Goal: Transaction & Acquisition: Book appointment/travel/reservation

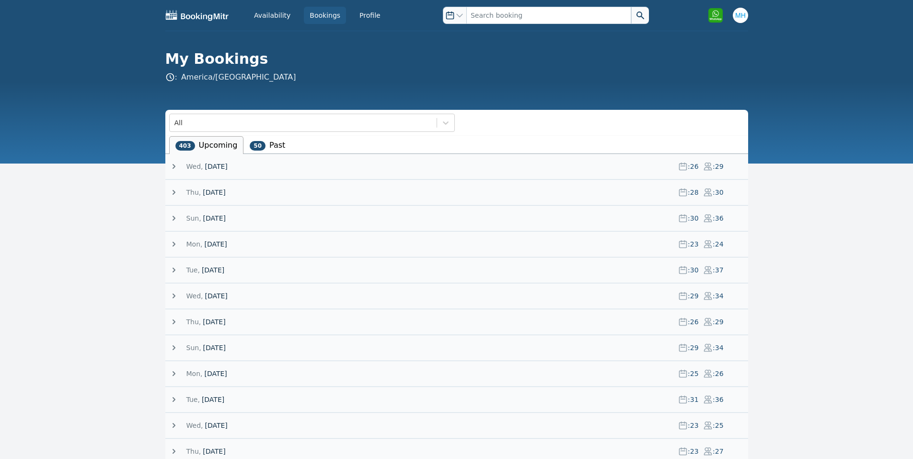
click at [208, 167] on span "[DATE]" at bounding box center [216, 167] width 23 height 10
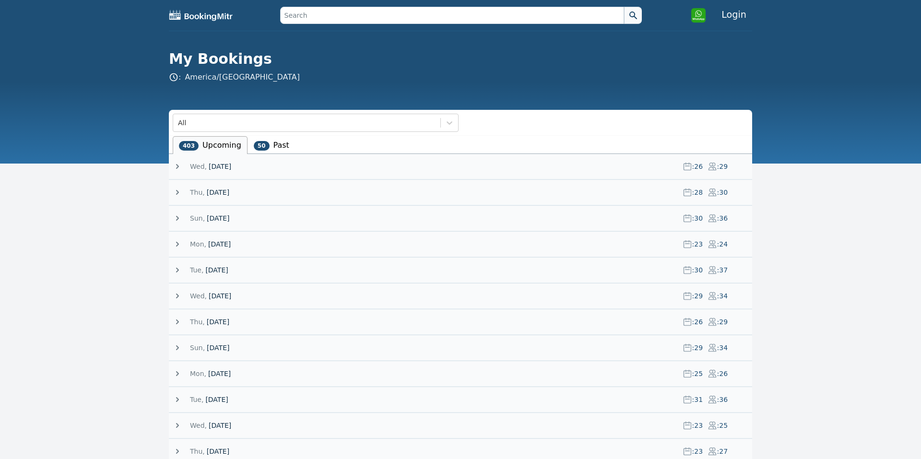
click at [211, 159] on div "Wed, 15 October 25 : 26 : 29" at bounding box center [462, 166] width 579 height 25
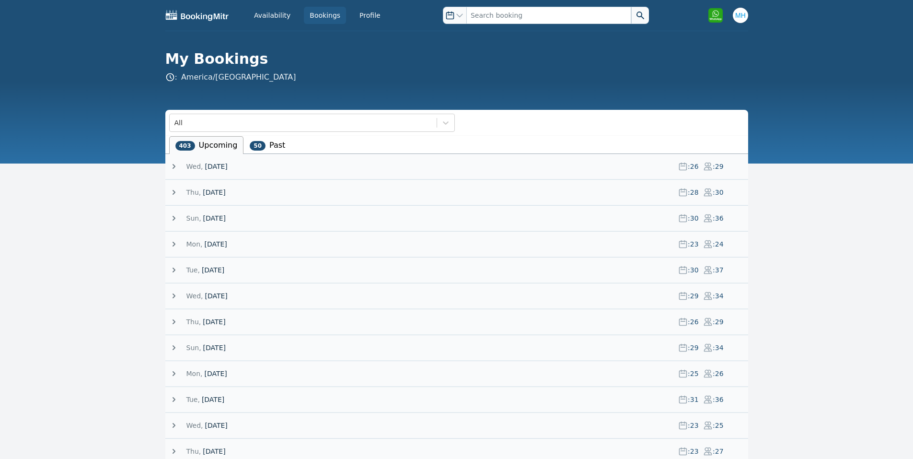
click at [205, 165] on span "[DATE]" at bounding box center [216, 167] width 23 height 10
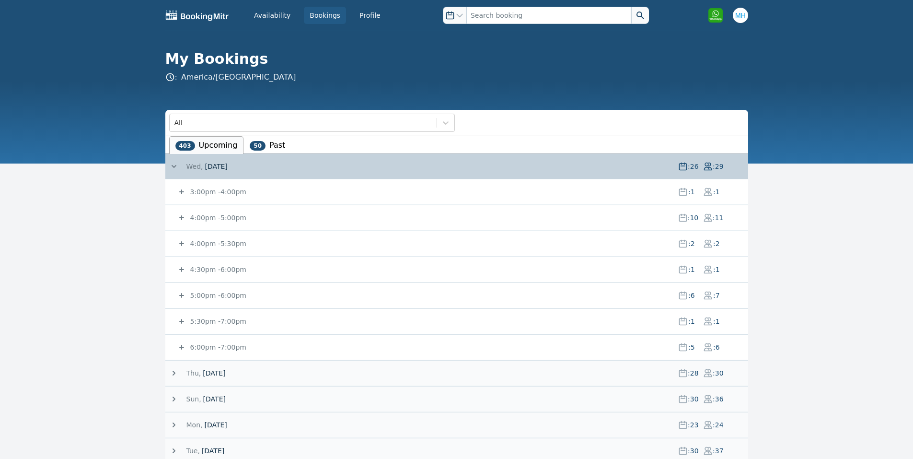
click at [198, 192] on small "3:00pm - 4:00pm" at bounding box center [217, 192] width 58 height 8
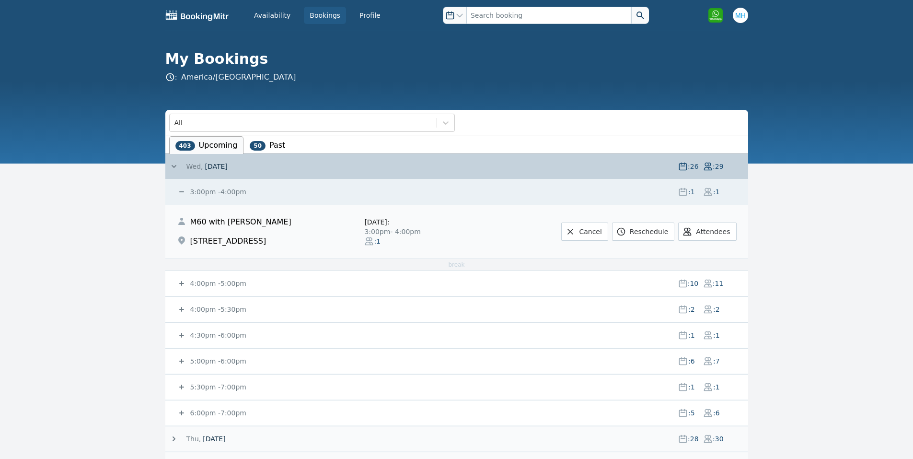
click at [198, 192] on small "3:00pm - 4:00pm" at bounding box center [217, 192] width 58 height 8
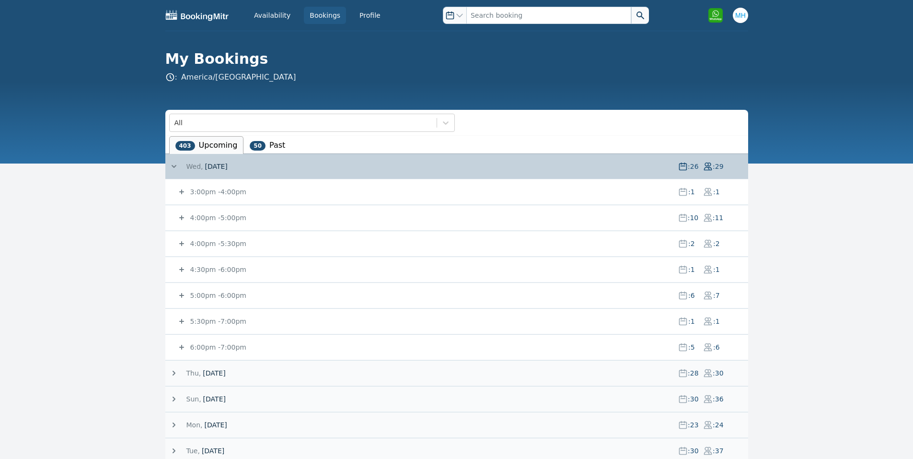
click at [245, 202] on div "3:00pm - 4:00pm : 1 : 1" at bounding box center [463, 191] width 572 height 25
click at [234, 197] on div "3:00pm - 4:00pm : 1 : 1" at bounding box center [463, 191] width 572 height 25
click at [228, 193] on small "3:00pm - 4:00pm" at bounding box center [217, 192] width 58 height 8
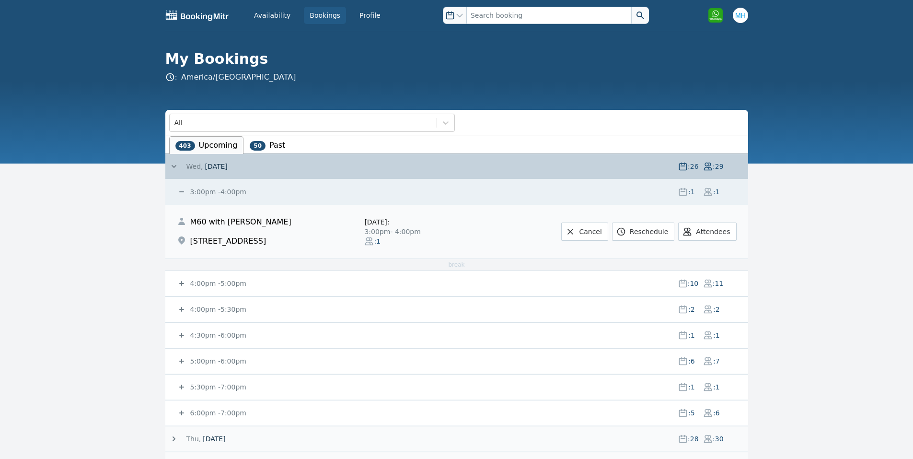
click at [207, 195] on small "3:00pm - 4:00pm" at bounding box center [217, 192] width 58 height 8
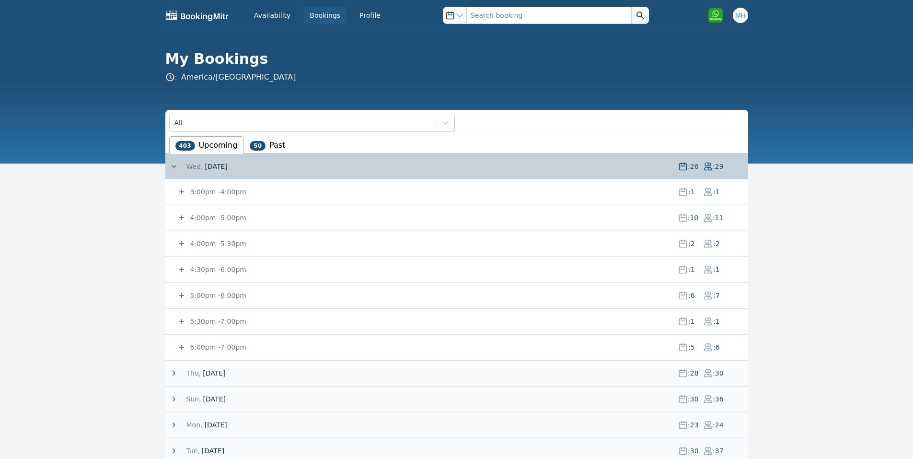
click at [203, 374] on span "[DATE]" at bounding box center [214, 373] width 23 height 10
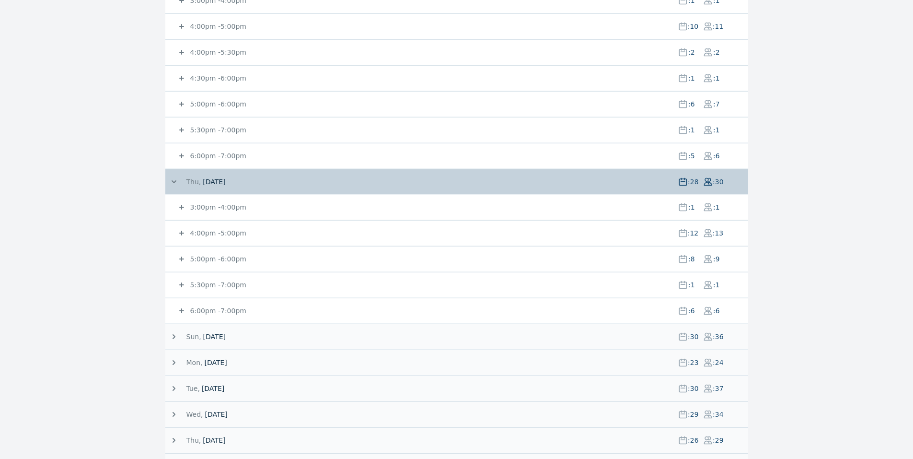
scroll to position [192, 0]
click at [216, 230] on small "4:00pm - 5:00pm" at bounding box center [217, 233] width 58 height 8
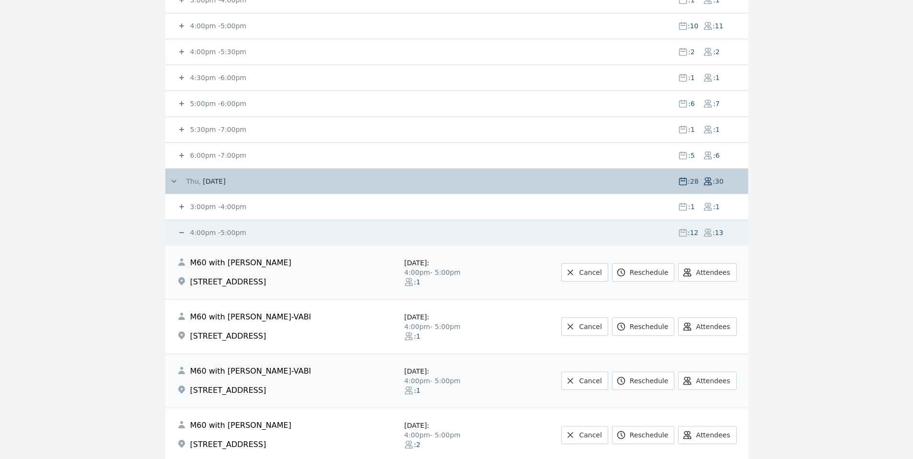
click at [216, 230] on small "4:00pm - 5:00pm" at bounding box center [217, 233] width 58 height 8
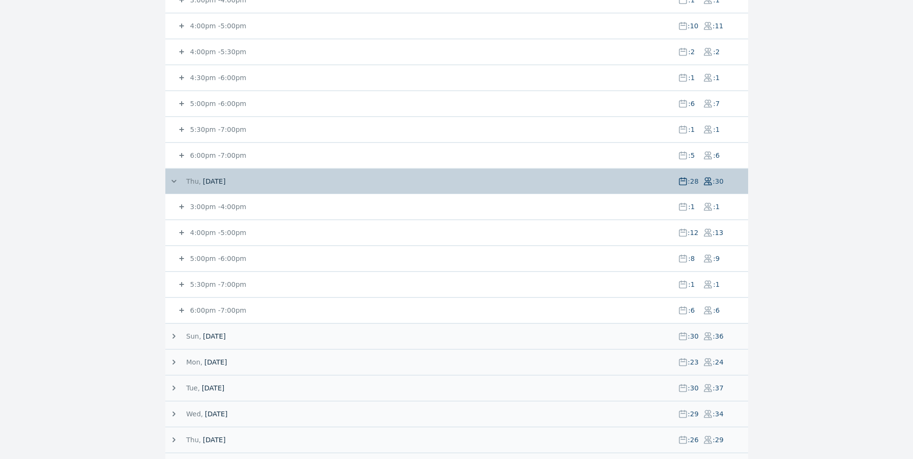
click at [218, 256] on small "5:00pm - 6:00pm" at bounding box center [217, 259] width 58 height 8
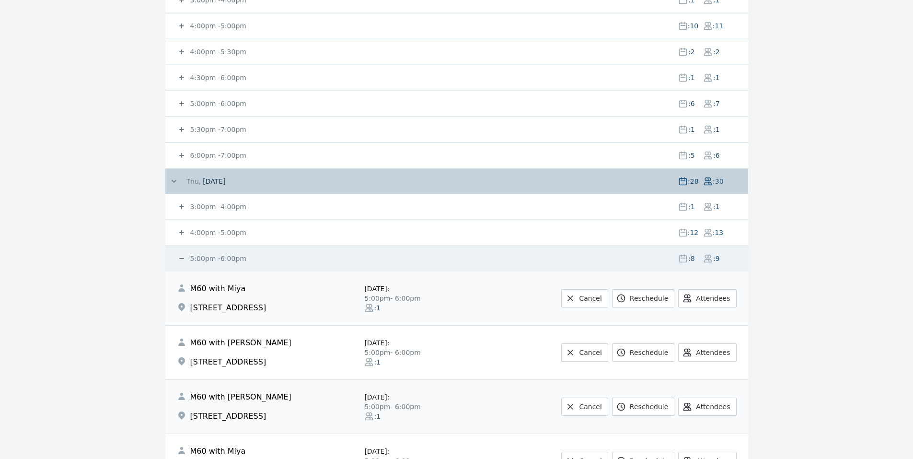
click at [201, 256] on small "5:00pm - 6:00pm" at bounding box center [217, 259] width 58 height 8
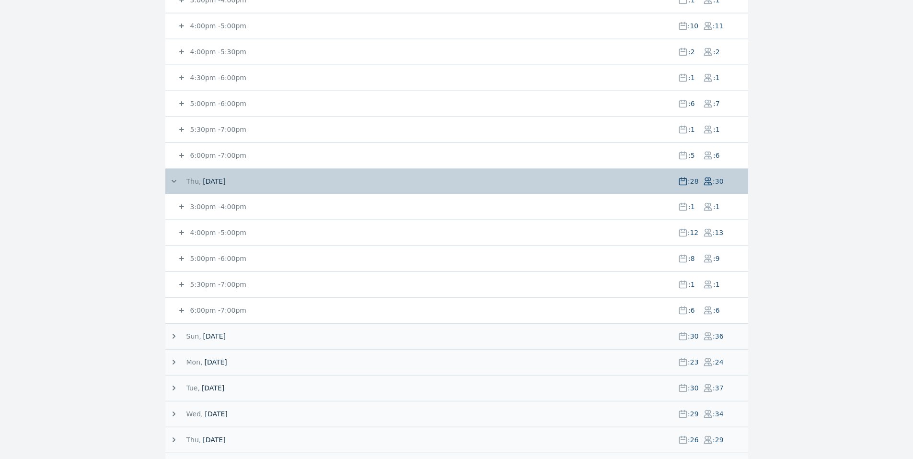
click at [199, 261] on small "5:00pm - 6:00pm" at bounding box center [217, 259] width 58 height 8
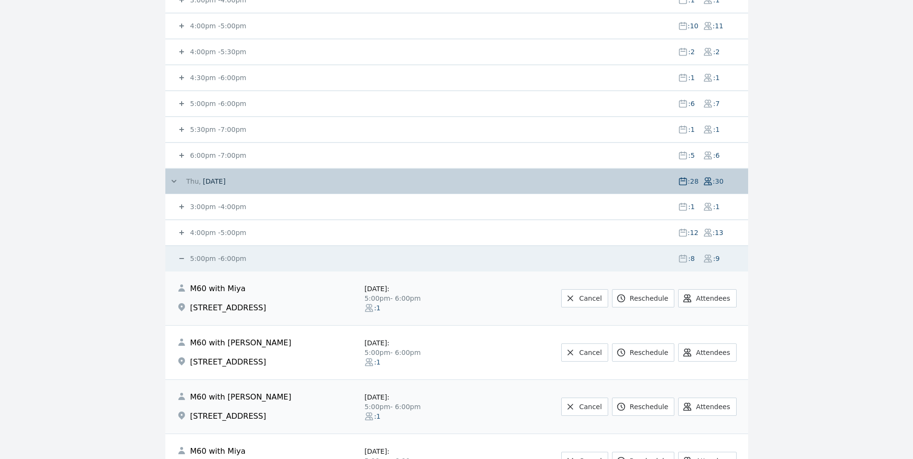
click at [199, 261] on small "5:00pm - 6:00pm" at bounding box center [217, 259] width 58 height 8
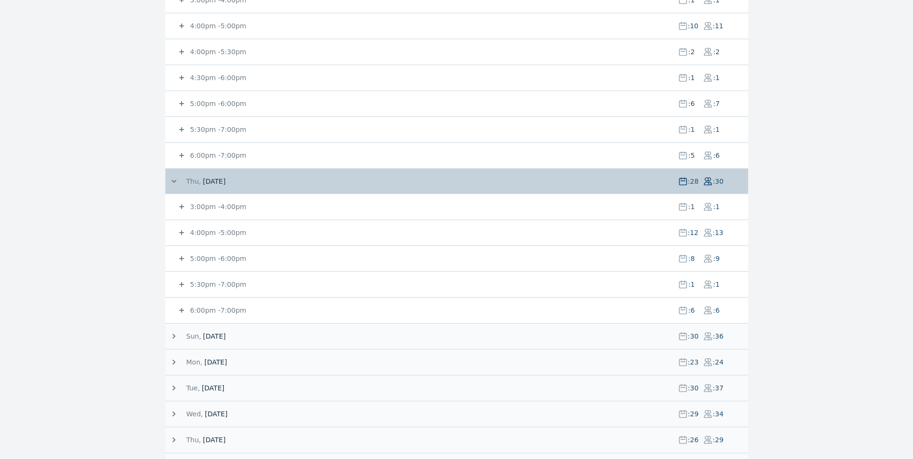
click at [198, 231] on small "4:00pm - 5:00pm" at bounding box center [217, 233] width 58 height 8
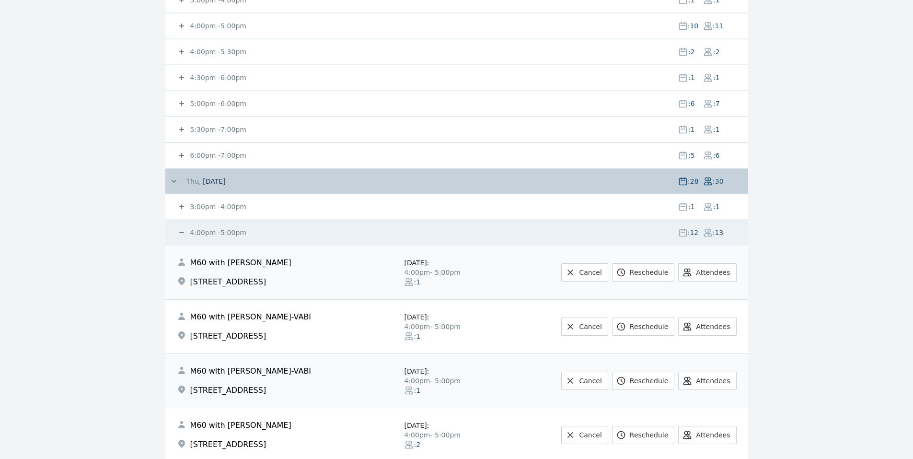
click at [198, 231] on small "4:00pm - 5:00pm" at bounding box center [217, 233] width 58 height 8
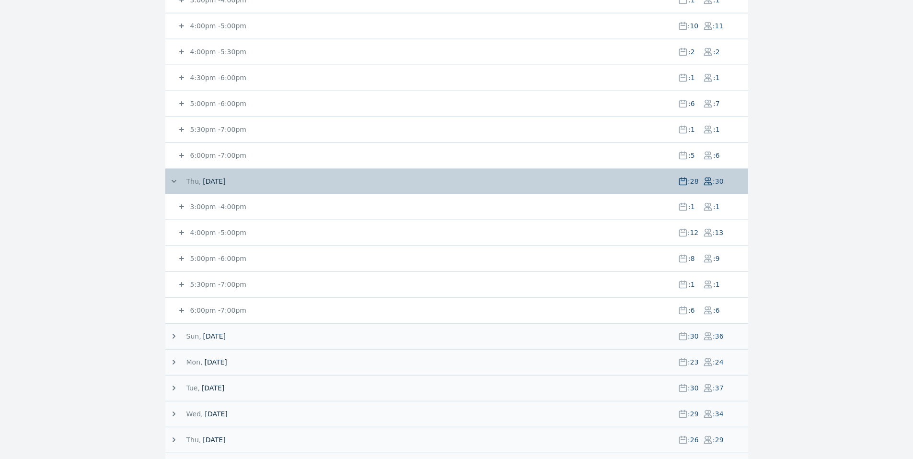
click at [197, 180] on span "Thu," at bounding box center [194, 181] width 15 height 10
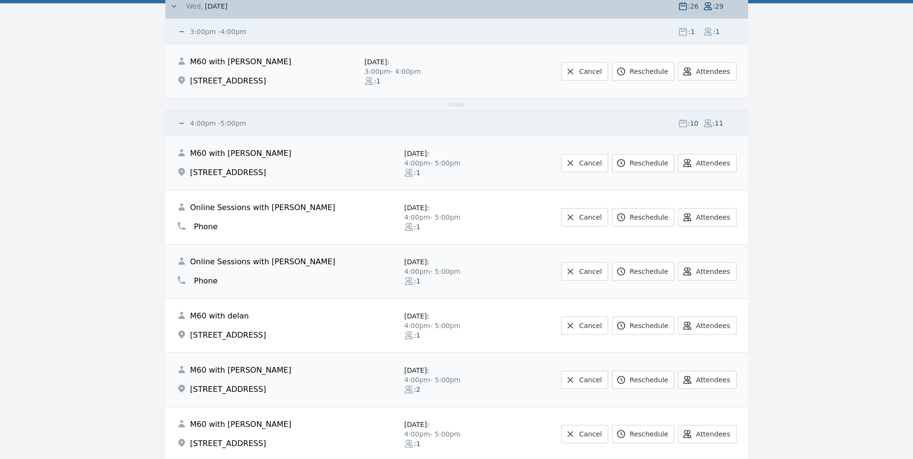
scroll to position [0, 0]
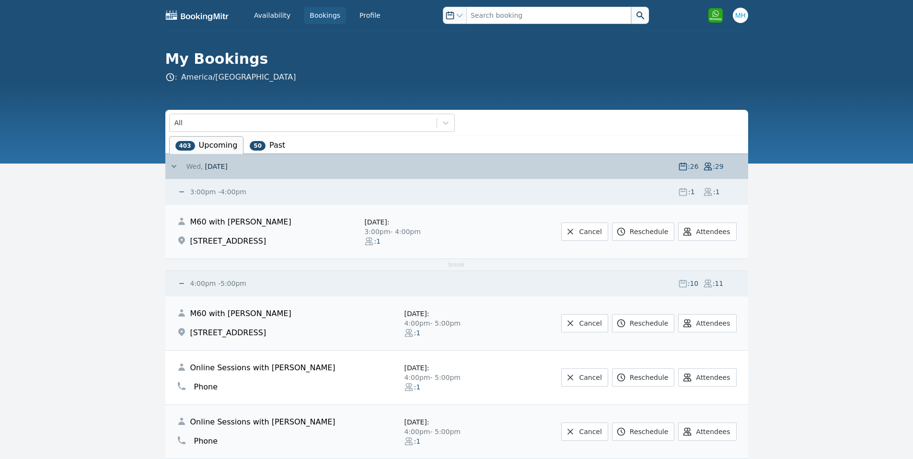
click at [183, 166] on span at bounding box center [177, 167] width 17 height 10
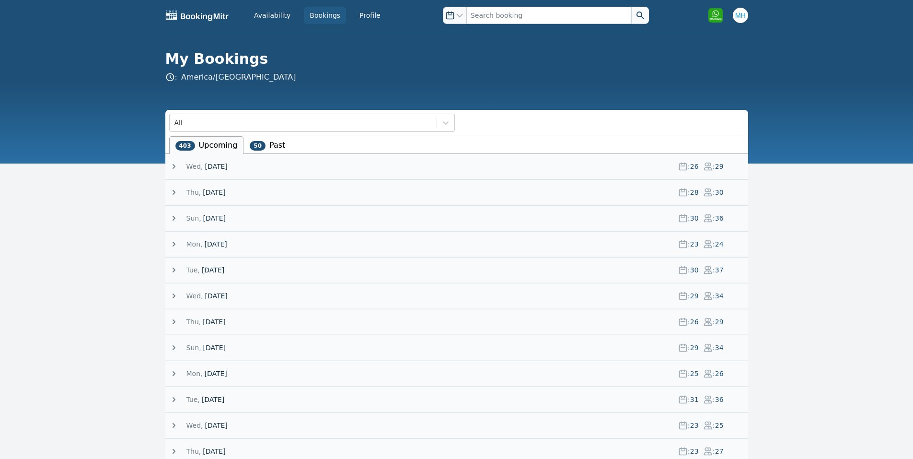
click at [196, 192] on span "Thu," at bounding box center [194, 192] width 15 height 10
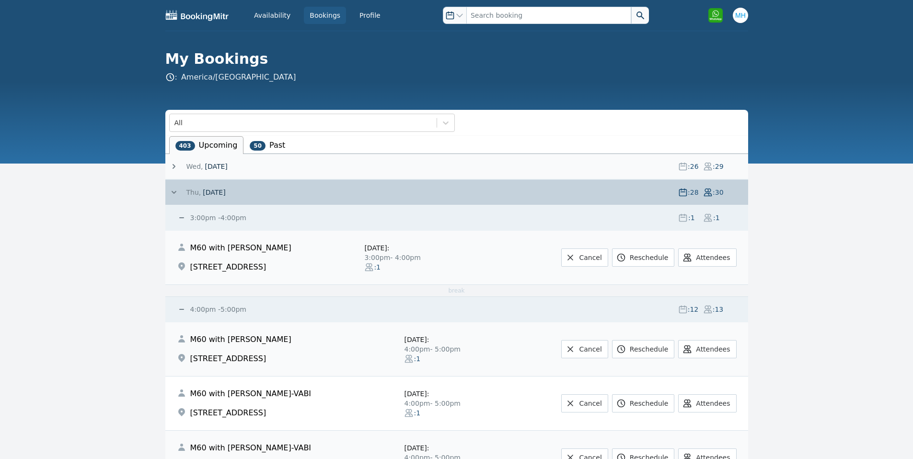
click at [205, 167] on span "[DATE]" at bounding box center [216, 167] width 23 height 10
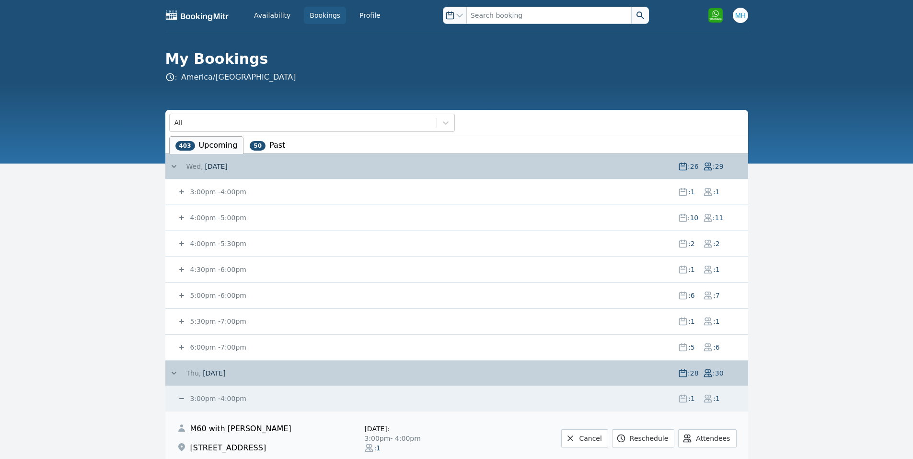
drag, startPoint x: 139, startPoint y: 193, endPoint x: 131, endPoint y: 213, distance: 21.4
click at [179, 371] on span at bounding box center [177, 373] width 17 height 10
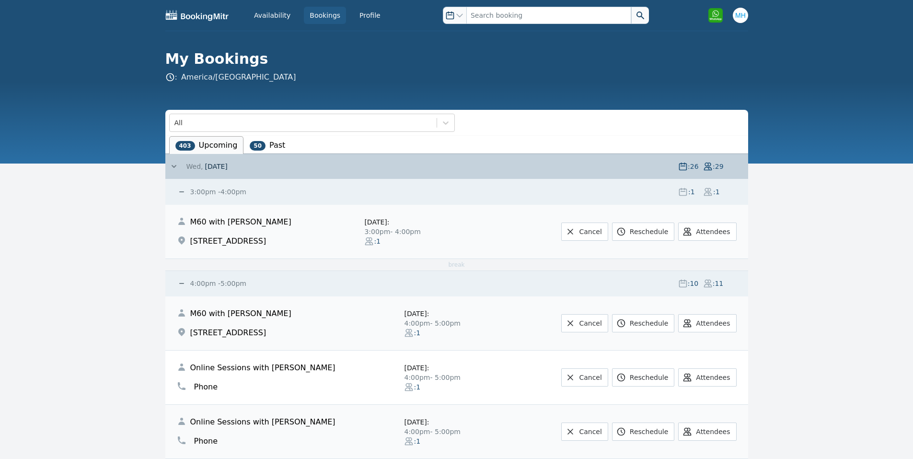
click at [190, 166] on span "Wed," at bounding box center [195, 167] width 17 height 10
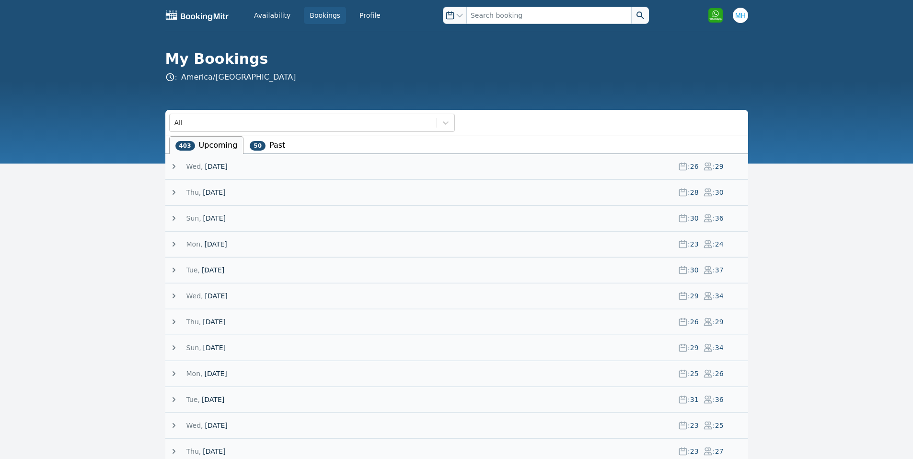
click at [201, 191] on span at bounding box center [202, 192] width 2 height 10
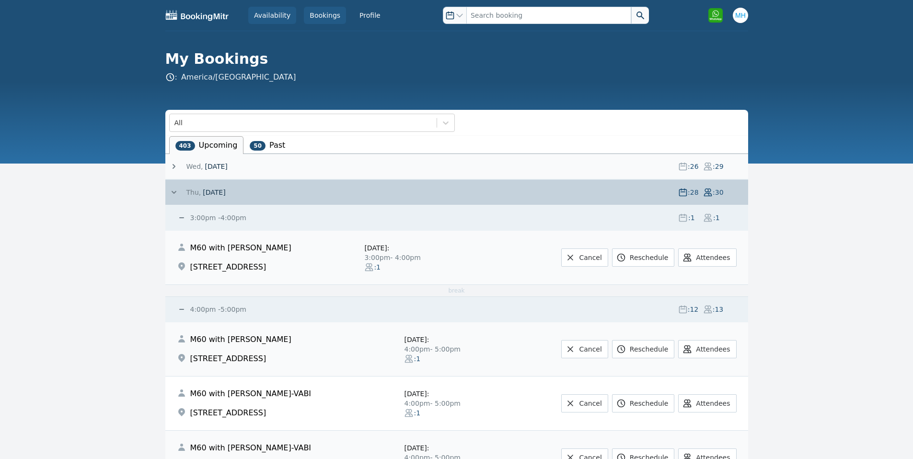
click at [280, 13] on link "Availability" at bounding box center [272, 15] width 48 height 17
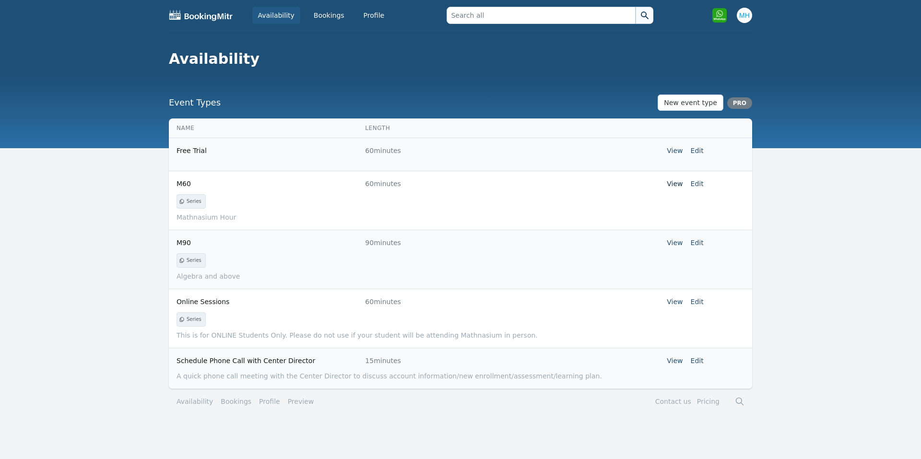
click at [675, 182] on link "View" at bounding box center [674, 184] width 16 height 8
click at [696, 180] on link "Edit" at bounding box center [696, 184] width 13 height 8
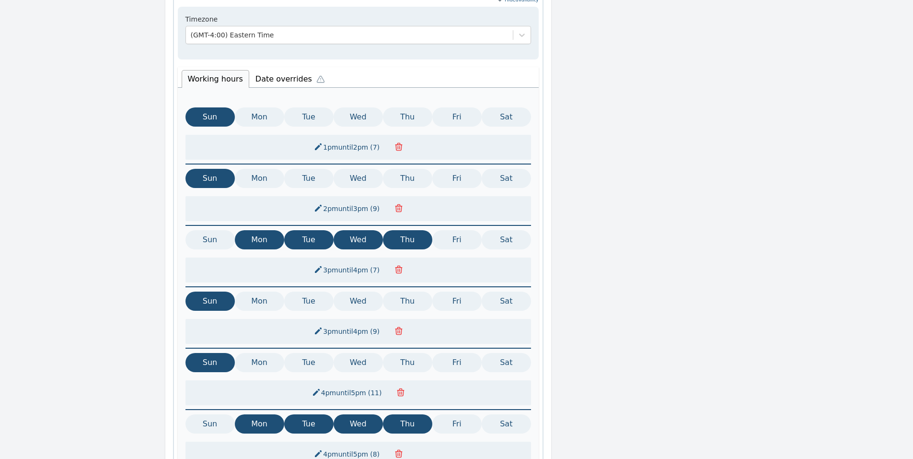
scroll to position [443, 0]
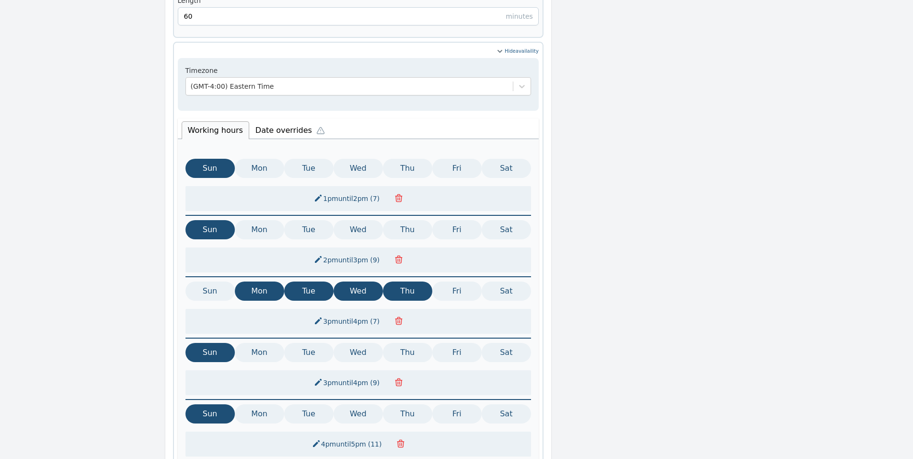
click at [284, 119] on li "Date overrides" at bounding box center [292, 129] width 86 height 20
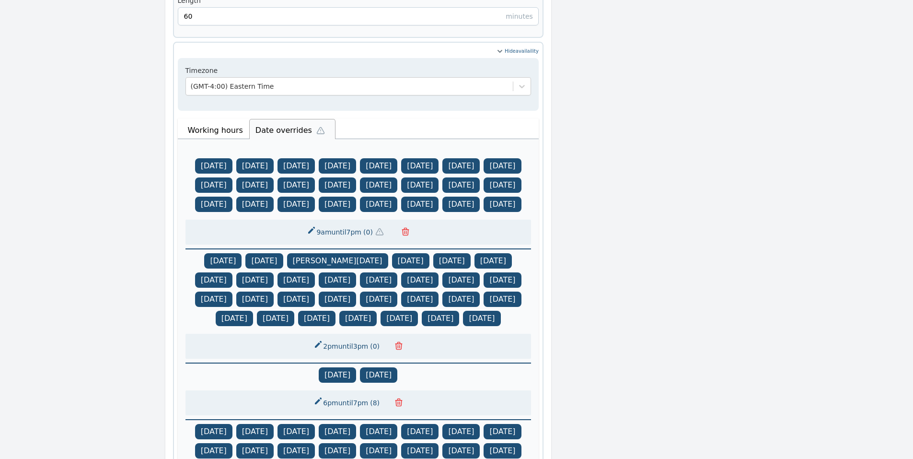
click at [237, 121] on li "Working hours" at bounding box center [216, 130] width 68 height 18
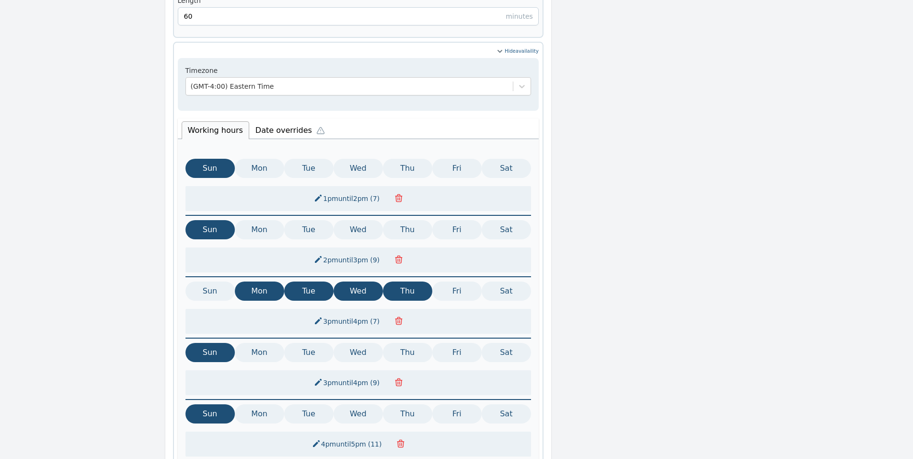
click at [257, 119] on li "Date overrides" at bounding box center [292, 129] width 86 height 20
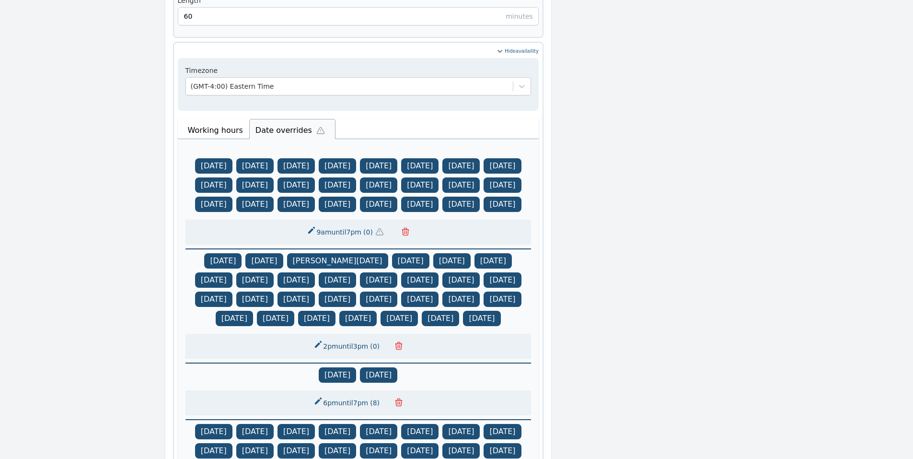
click at [234, 121] on li "Working hours" at bounding box center [216, 130] width 68 height 18
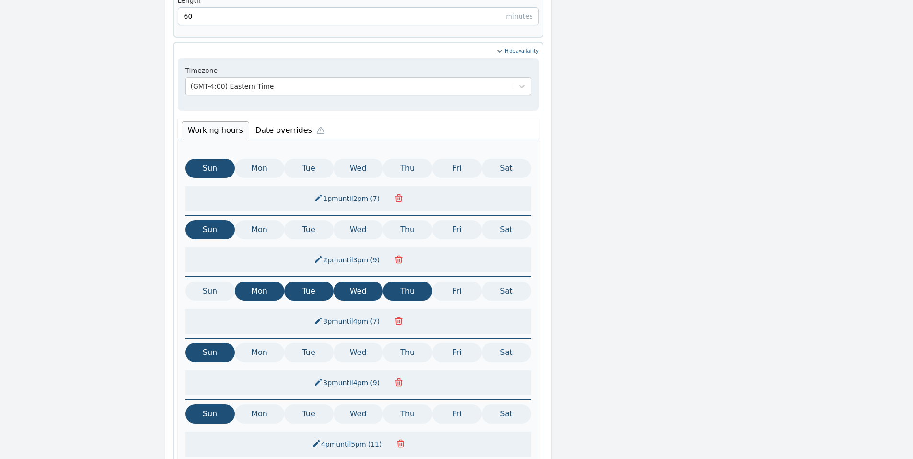
click at [259, 119] on li "Date overrides" at bounding box center [292, 129] width 86 height 20
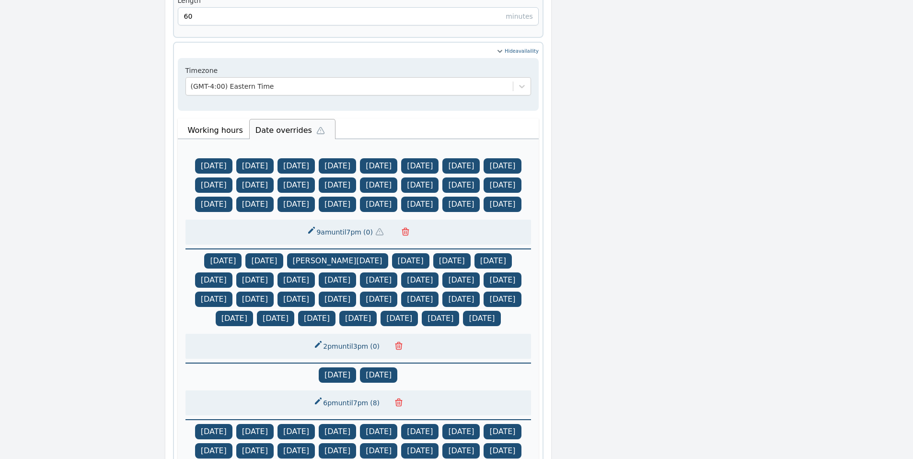
click at [239, 121] on li "Working hours" at bounding box center [216, 130] width 68 height 18
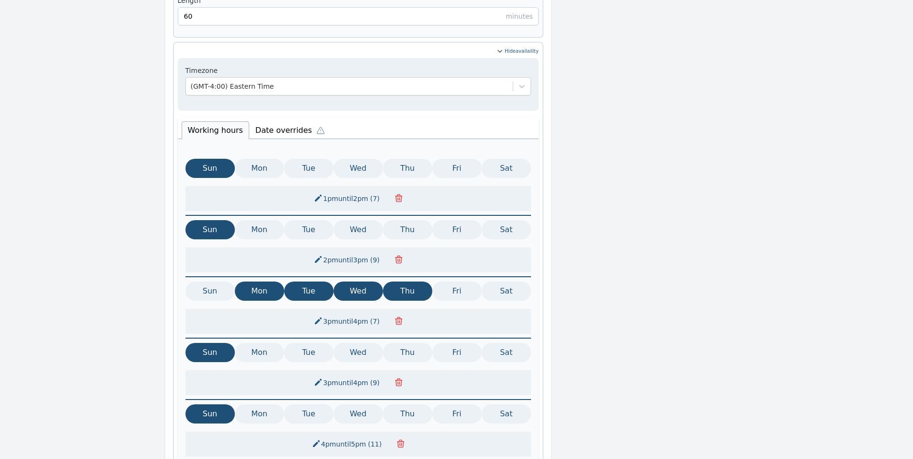
click at [259, 119] on li "Date overrides" at bounding box center [292, 129] width 86 height 20
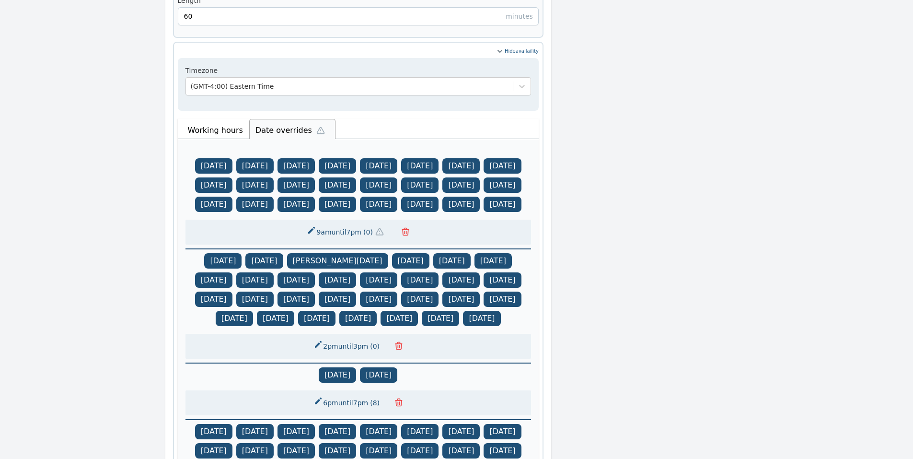
click at [231, 121] on li "Working hours" at bounding box center [216, 130] width 68 height 18
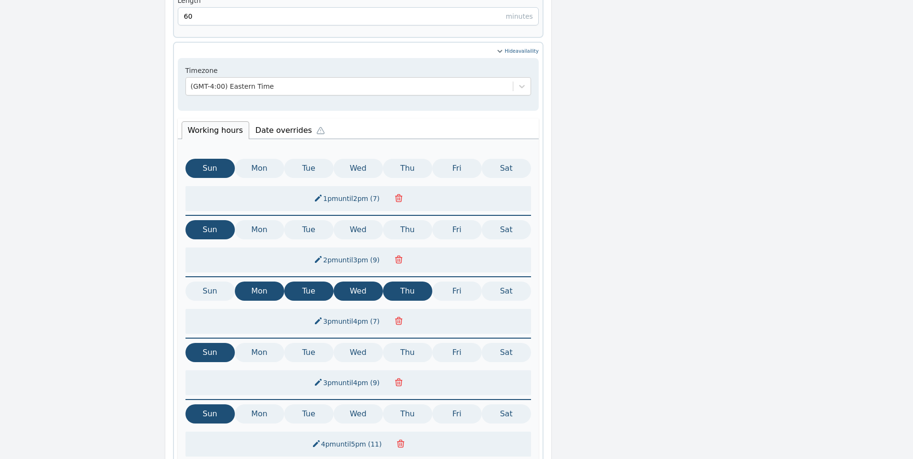
click at [268, 119] on li "Date overrides" at bounding box center [292, 129] width 86 height 20
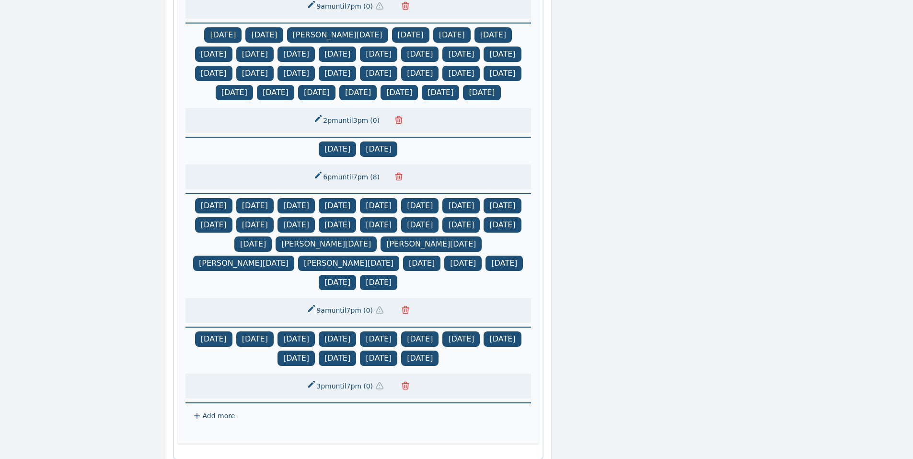
scroll to position [827, 0]
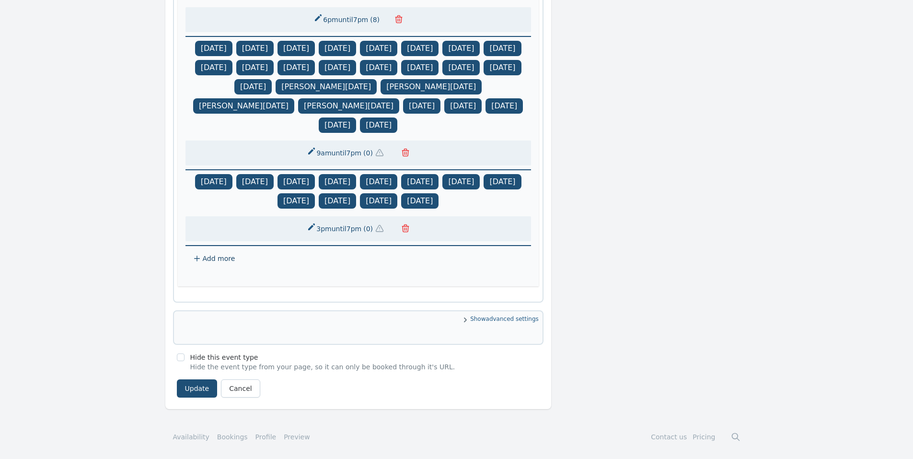
click at [362, 234] on span "( 0 )" at bounding box center [368, 229] width 13 height 10
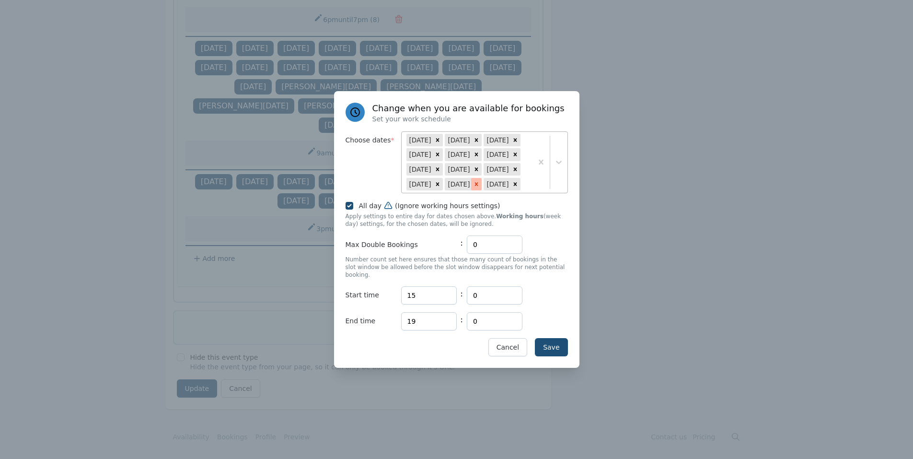
click at [473, 185] on icon at bounding box center [476, 184] width 7 height 7
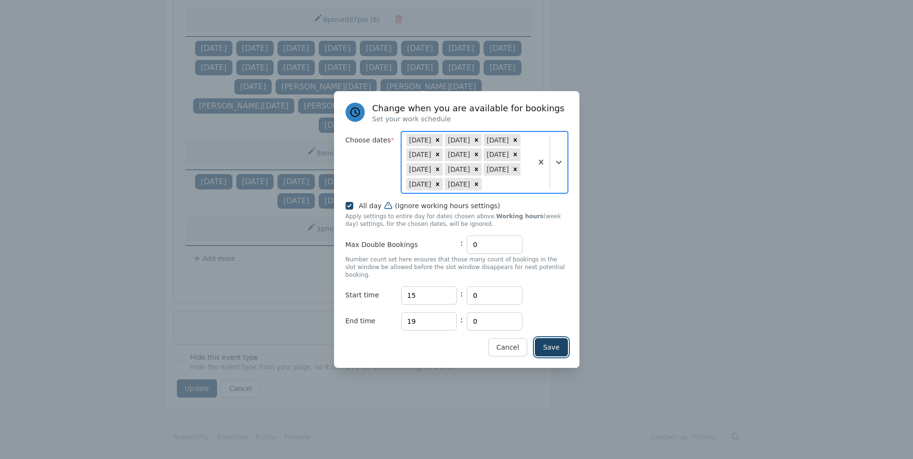
click at [552, 344] on button "Save" at bounding box center [551, 347] width 33 height 18
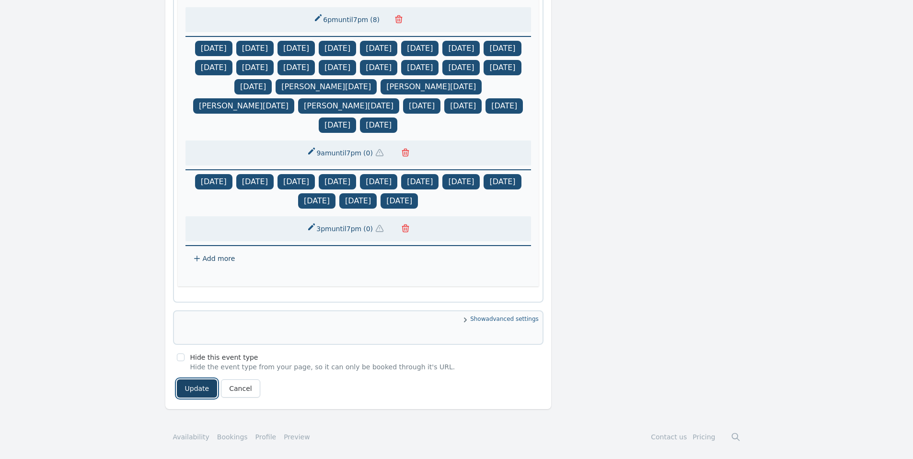
click at [193, 397] on button "Update" at bounding box center [197, 388] width 41 height 18
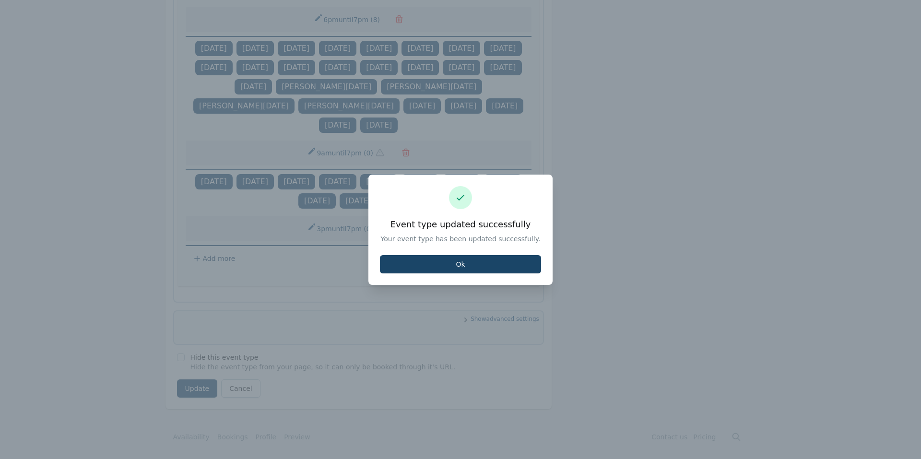
click at [401, 267] on button "Ok" at bounding box center [460, 264] width 161 height 18
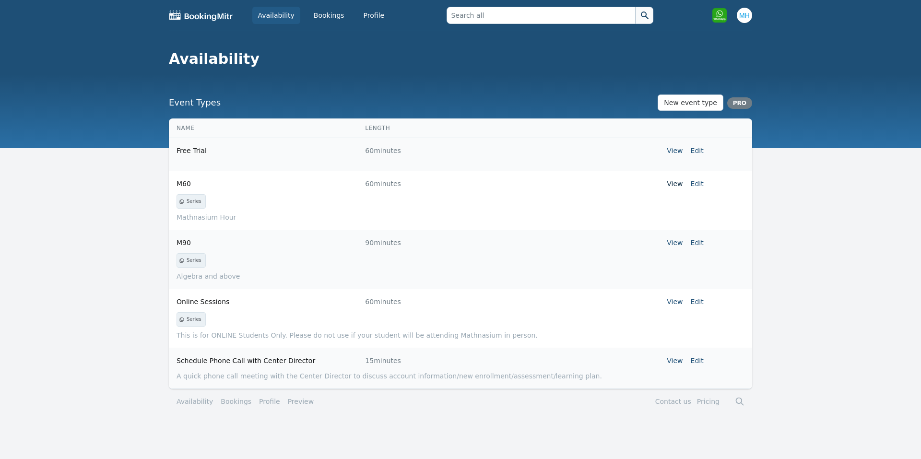
click at [681, 183] on link "View" at bounding box center [674, 184] width 16 height 8
click at [699, 183] on link "Edit" at bounding box center [696, 184] width 13 height 8
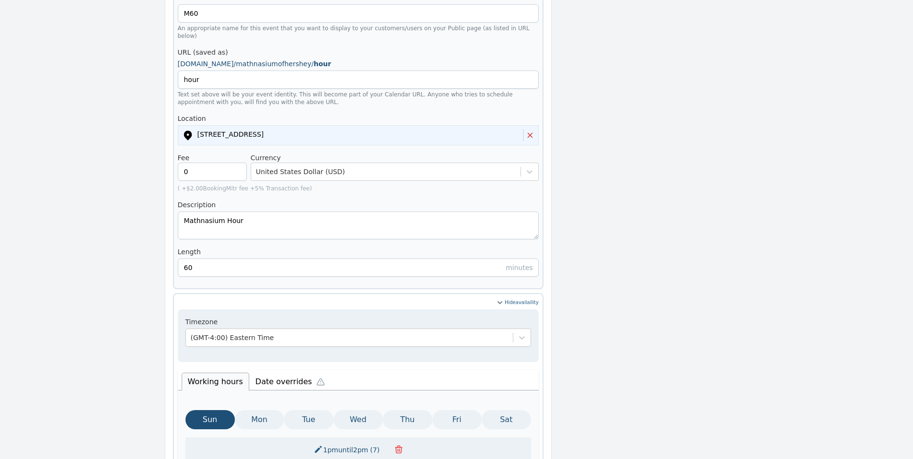
scroll to position [384, 0]
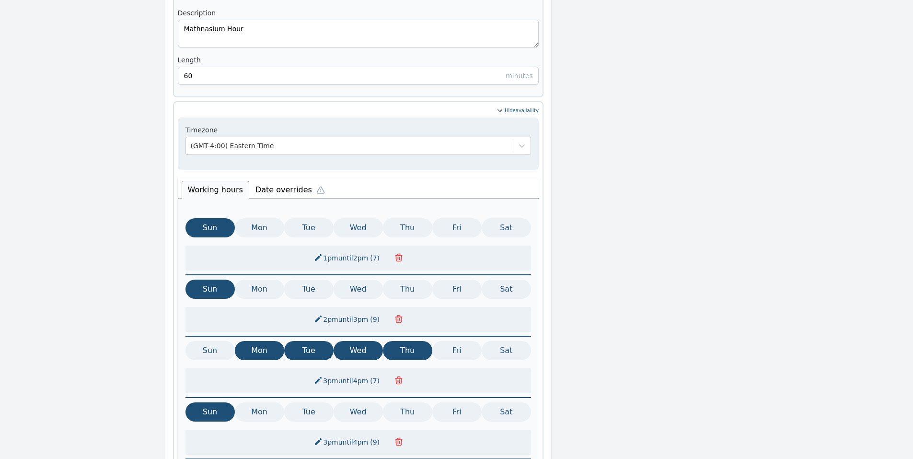
click at [283, 178] on li "Date overrides" at bounding box center [292, 188] width 86 height 20
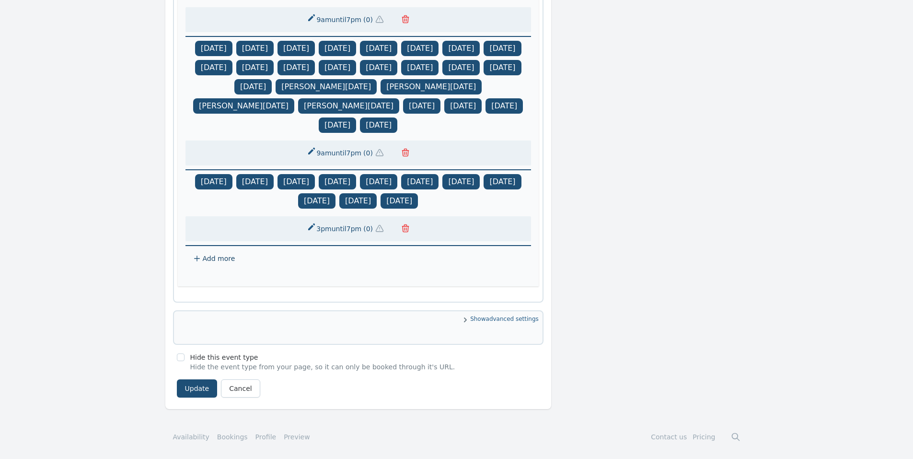
scroll to position [849, 0]
click at [341, 230] on button "3pm until 7pm ( 0 )" at bounding box center [347, 228] width 93 height 17
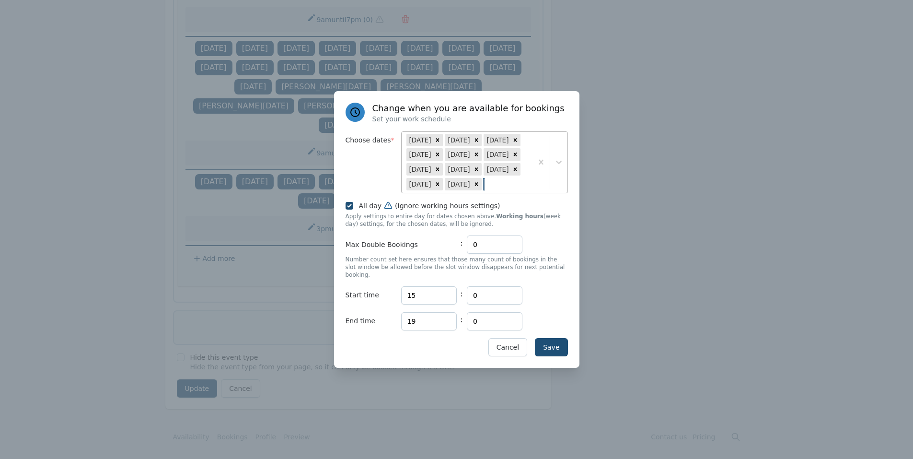
click at [558, 183] on div at bounding box center [550, 162] width 35 height 61
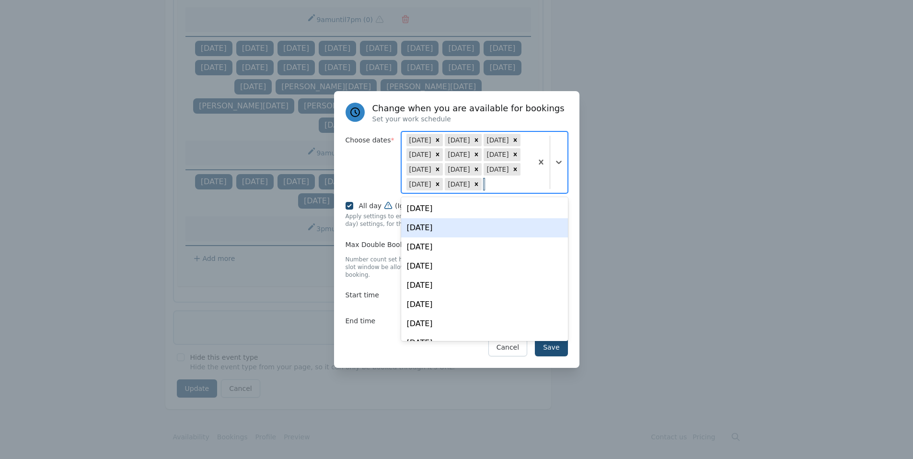
click at [455, 236] on div "Thu, Oct 16" at bounding box center [484, 227] width 167 height 19
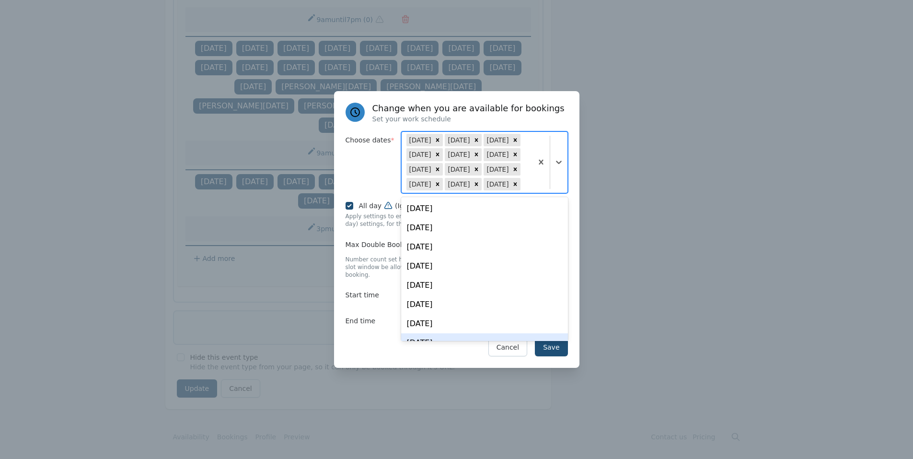
click at [363, 351] on div "Save Cancel" at bounding box center [457, 347] width 222 height 18
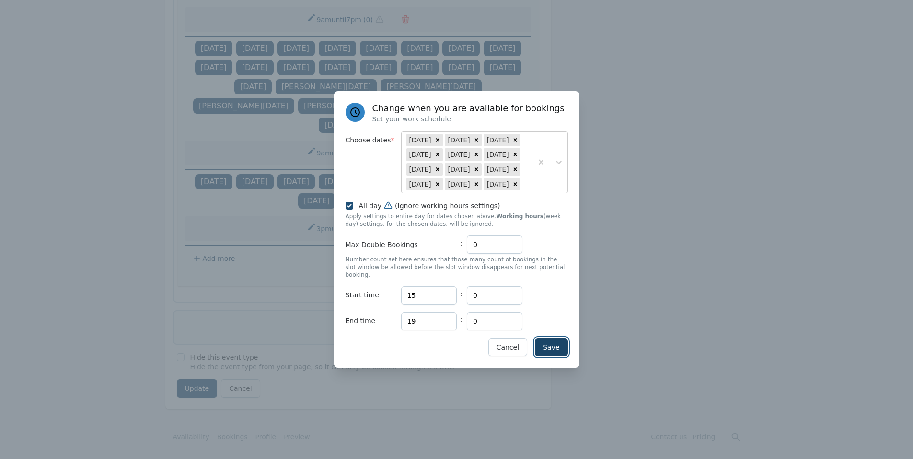
click at [555, 338] on button "Save" at bounding box center [551, 347] width 33 height 18
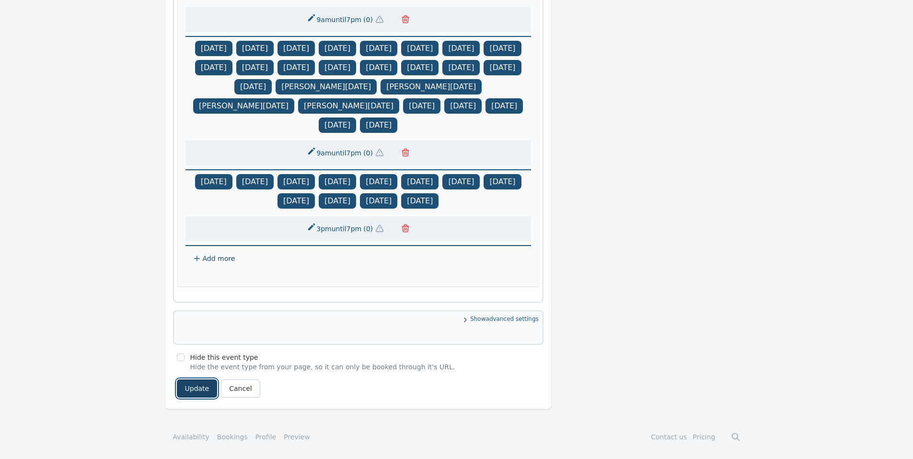
click at [192, 393] on button "Update" at bounding box center [197, 388] width 41 height 18
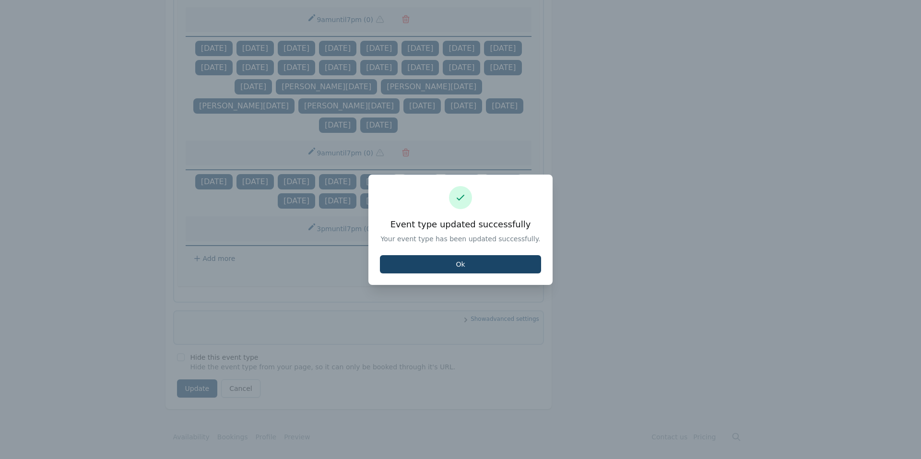
click at [433, 269] on button "Ok" at bounding box center [460, 264] width 161 height 18
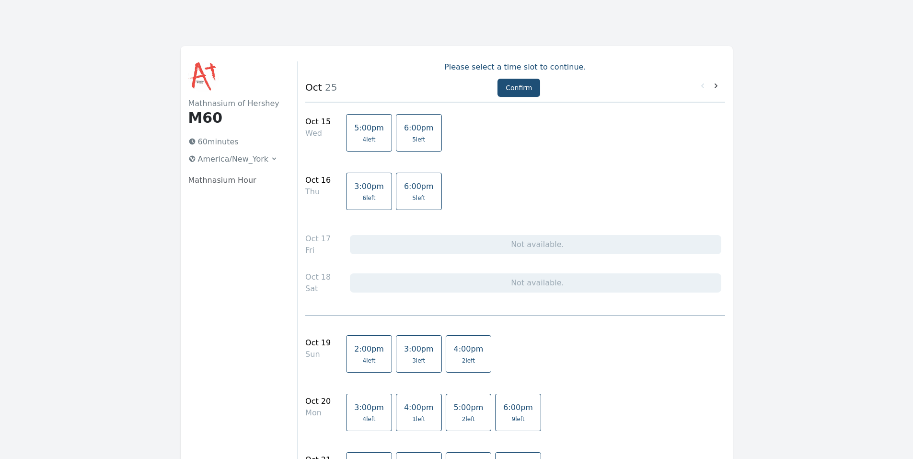
click at [412, 193] on link "6:00pm 5 left" at bounding box center [419, 191] width 46 height 37
click at [517, 94] on button "Confirm" at bounding box center [519, 88] width 43 height 18
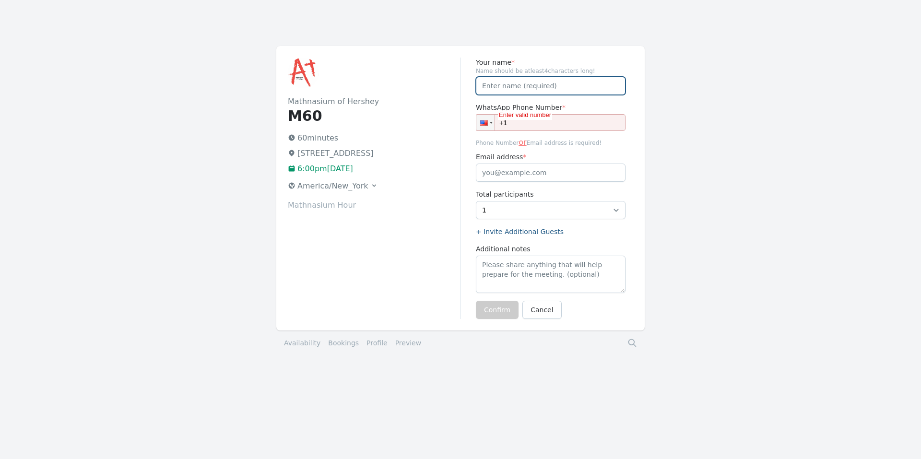
click at [521, 92] on input "Your name *" at bounding box center [551, 86] width 150 height 18
type input "[PERSON_NAME]"
click at [536, 128] on input "+1" at bounding box center [551, 122] width 150 height 17
paste input "[PHONE_NUMBER]"
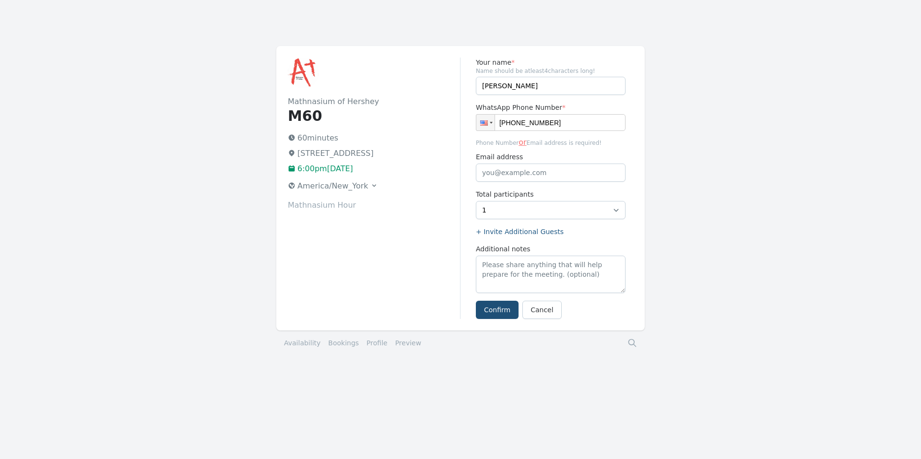
type input "[PHONE_NUMBER]"
click at [530, 177] on input "Email address" at bounding box center [551, 173] width 150 height 18
paste input "[EMAIL_ADDRESS][DOMAIN_NAME]"
type input "[EMAIL_ADDRESS][DOMAIN_NAME]"
click at [499, 311] on button "Confirm" at bounding box center [497, 310] width 43 height 18
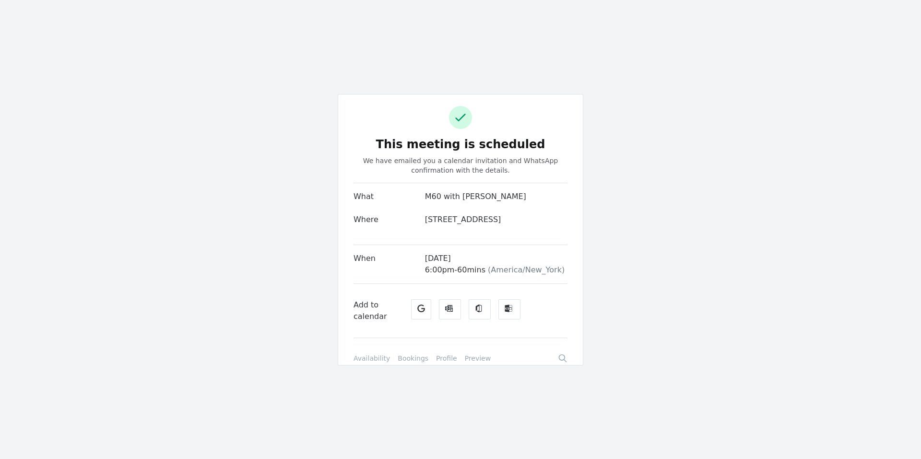
click at [420, 312] on icon "Google" at bounding box center [421, 308] width 8 height 8
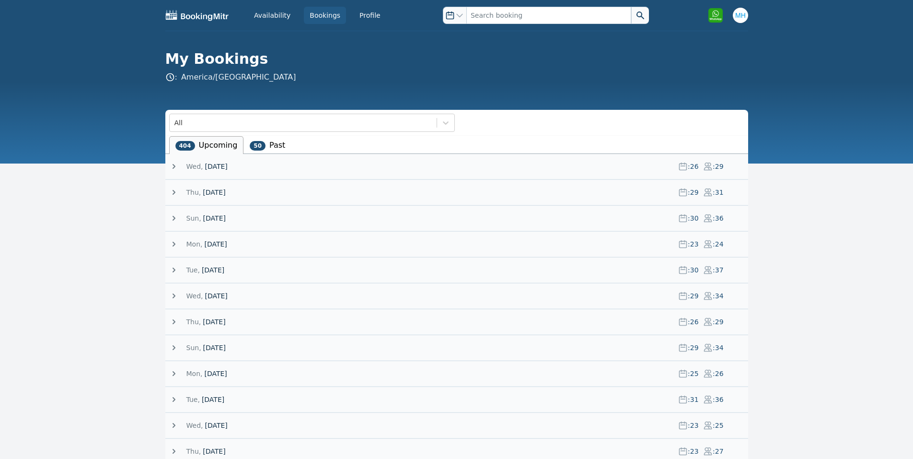
click at [199, 173] on div "Wed, 15 October 25 : 26 : 29" at bounding box center [458, 166] width 579 height 25
click at [198, 170] on span "Wed," at bounding box center [195, 167] width 17 height 10
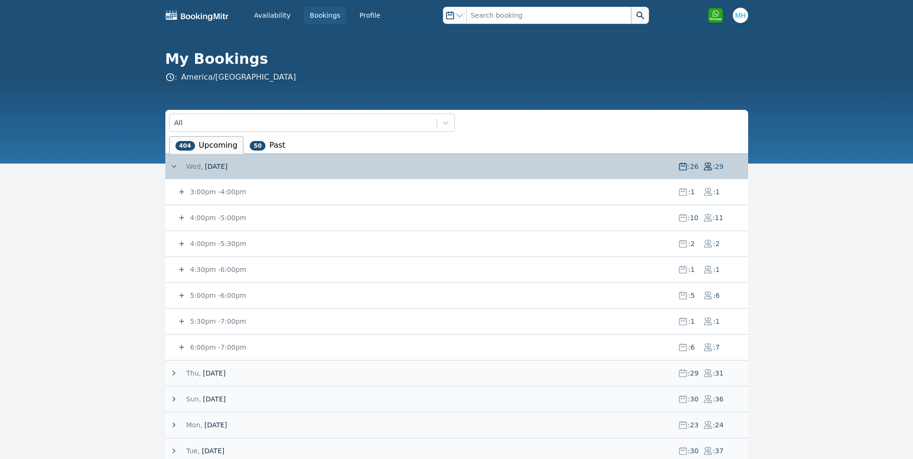
click at [217, 297] on small "5:00pm - 6:00pm" at bounding box center [217, 296] width 58 height 8
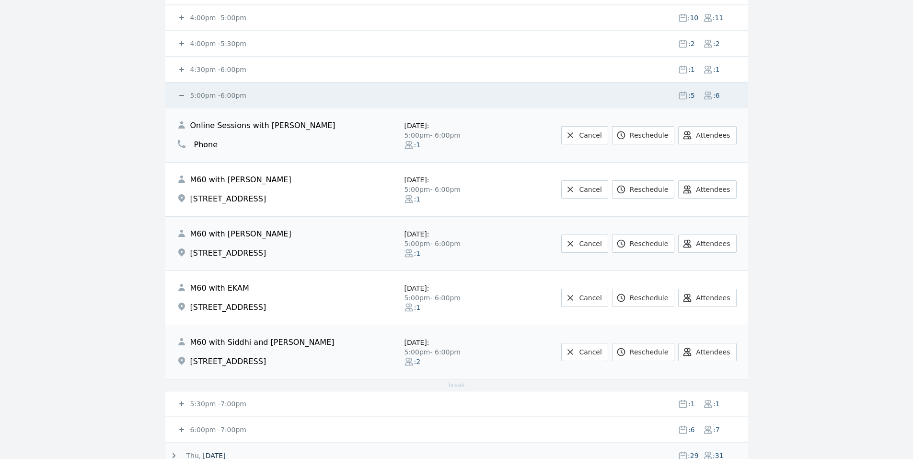
scroll to position [384, 0]
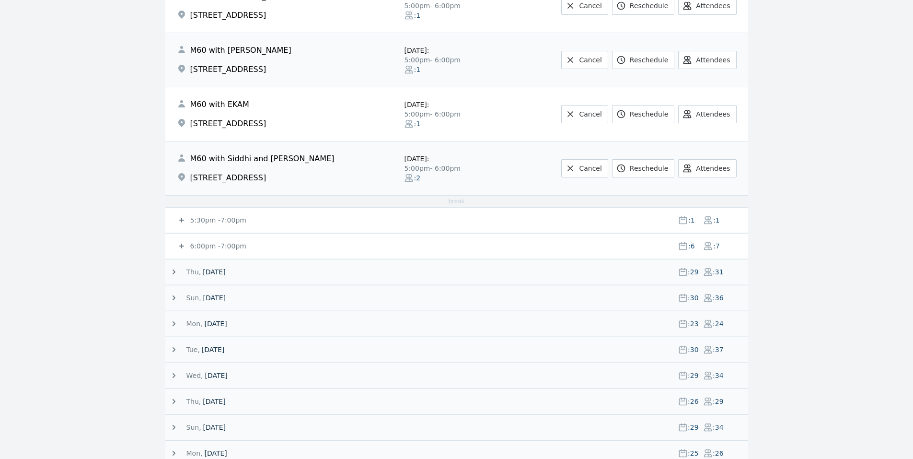
click at [215, 216] on small "5:30pm - 7:00pm" at bounding box center [217, 220] width 58 height 8
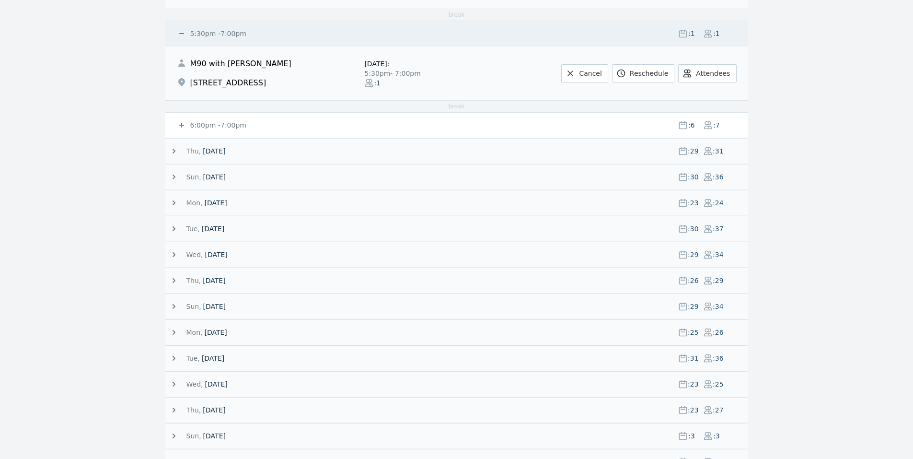
scroll to position [575, 0]
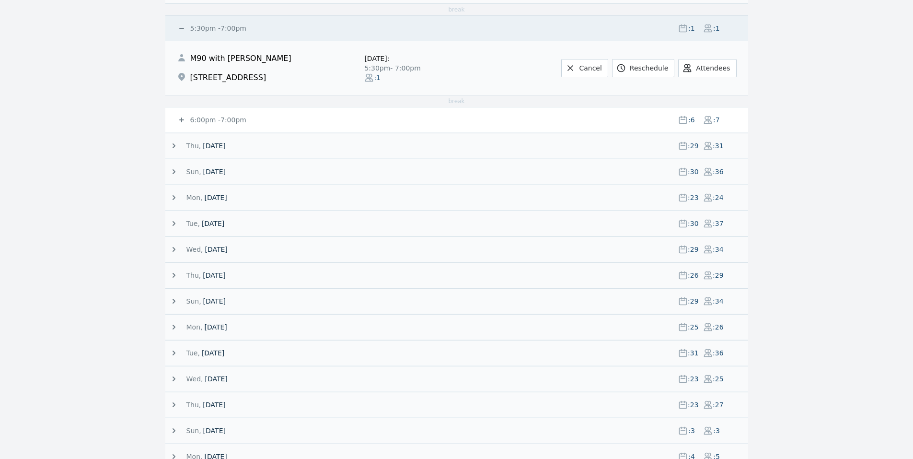
drag, startPoint x: 218, startPoint y: 30, endPoint x: 227, endPoint y: 107, distance: 78.2
click at [218, 30] on small "5:30pm - 7:00pm" at bounding box center [217, 28] width 58 height 8
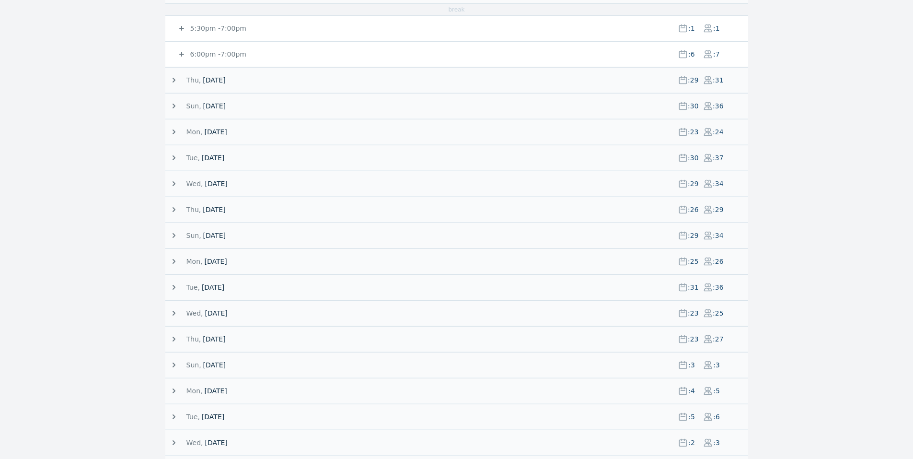
click at [217, 53] on small "6:00pm - 7:00pm" at bounding box center [217, 54] width 58 height 8
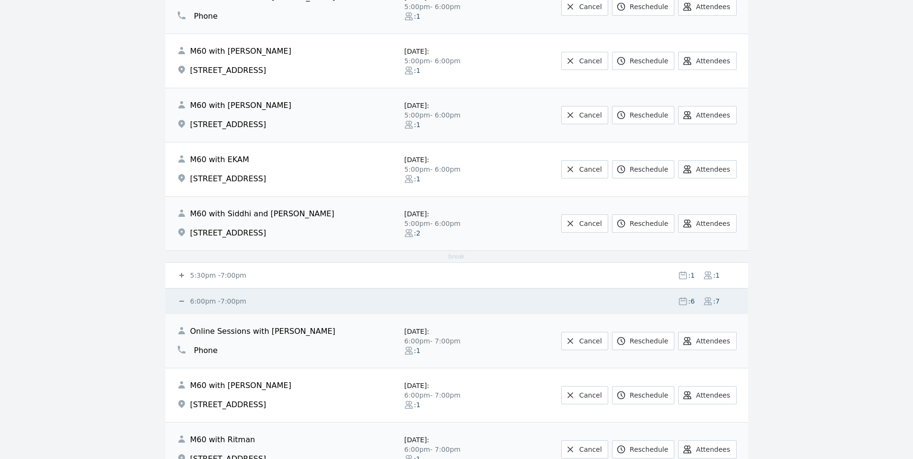
scroll to position [192, 0]
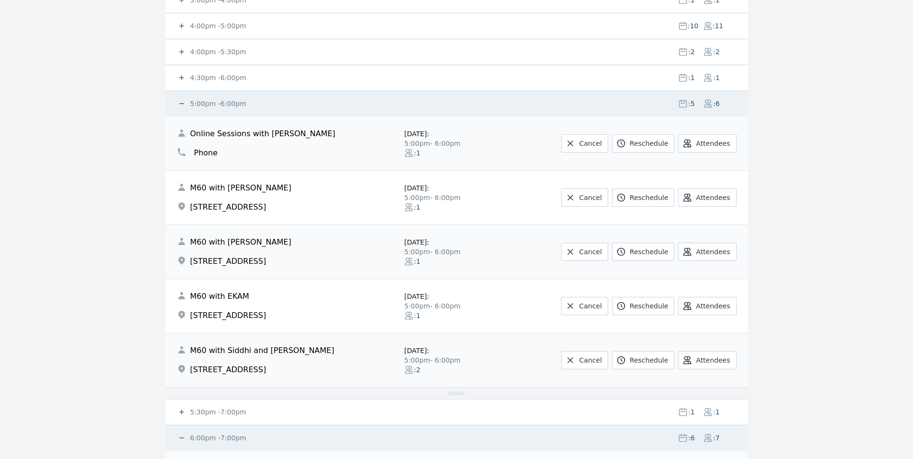
click at [199, 103] on small "5:00pm - 6:00pm" at bounding box center [217, 104] width 58 height 8
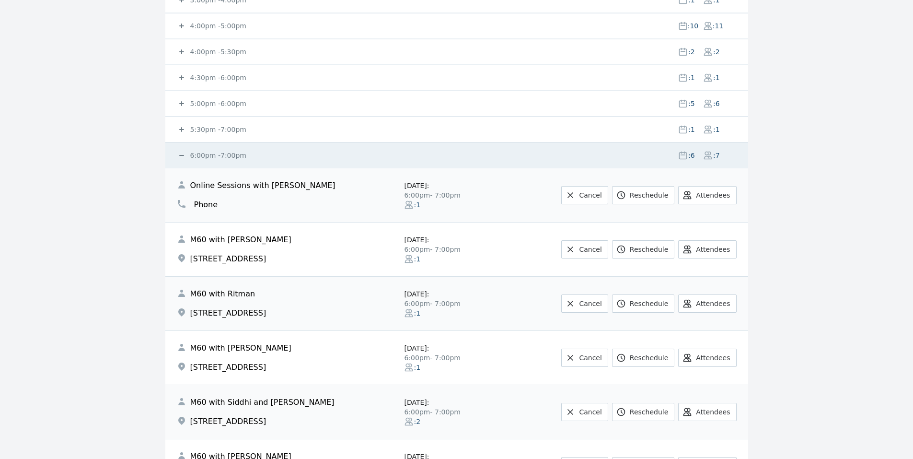
click at [203, 152] on small "6:00pm - 7:00pm" at bounding box center [217, 156] width 58 height 8
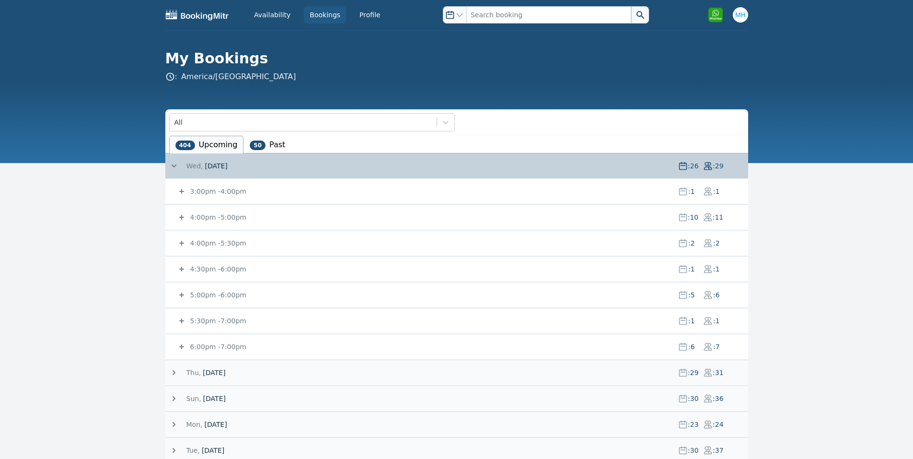
scroll to position [0, 0]
